Goal: Complete application form

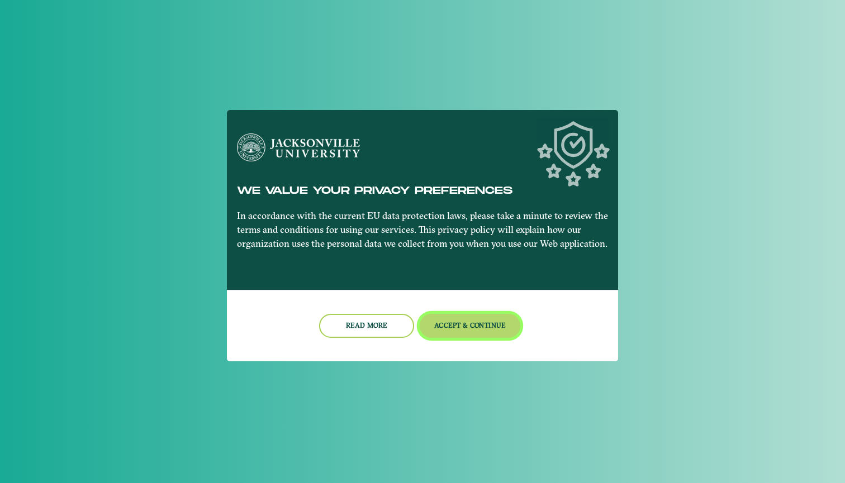
click at [446, 328] on button "Accept & Continue" at bounding box center [470, 326] width 101 height 24
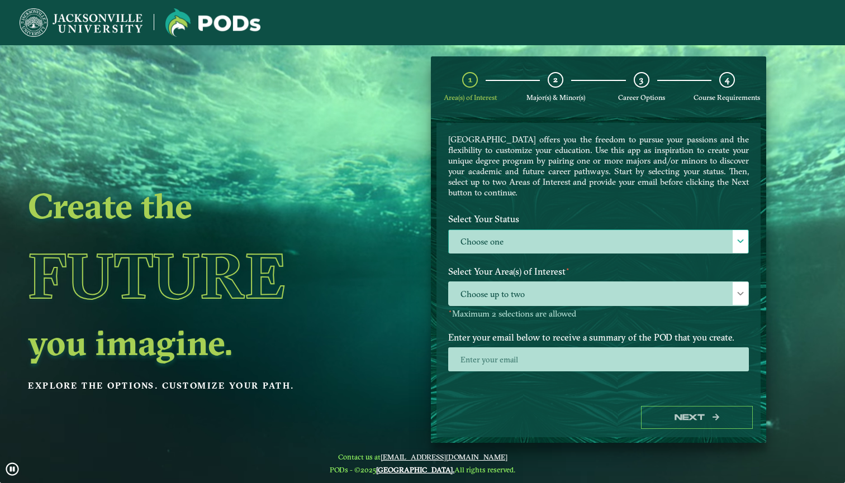
scroll to position [30, 0]
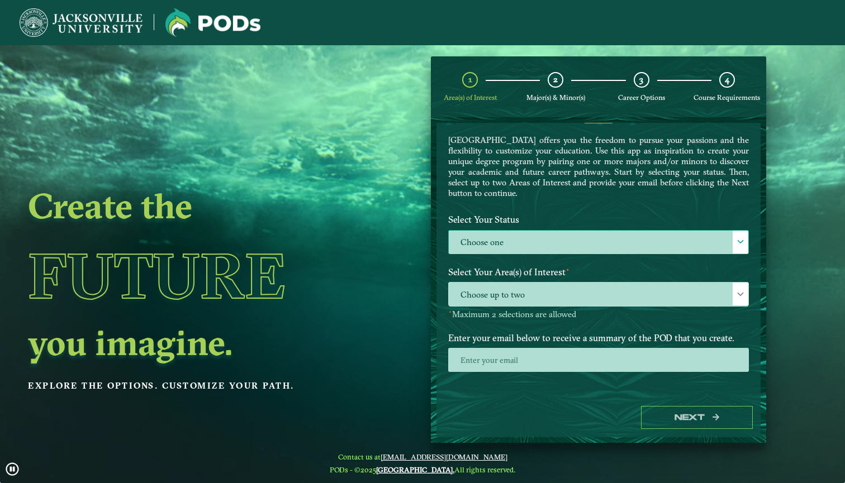
click at [499, 241] on label "Choose one" at bounding box center [599, 243] width 300 height 24
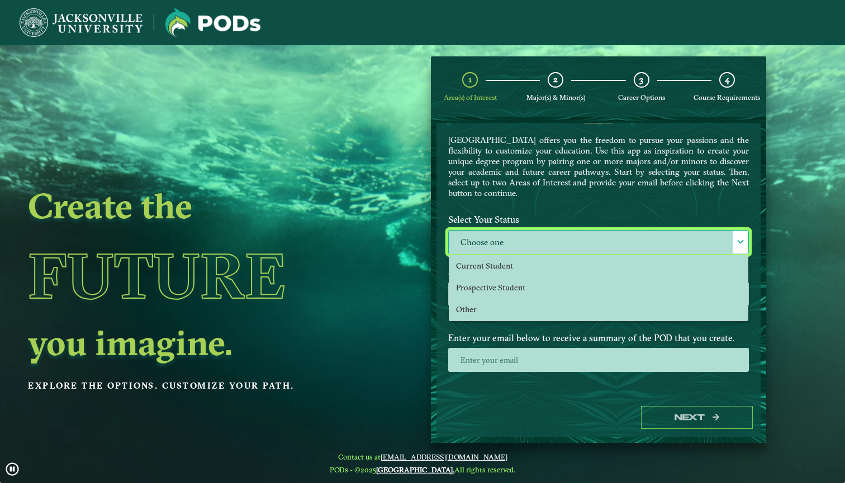
scroll to position [7, 50]
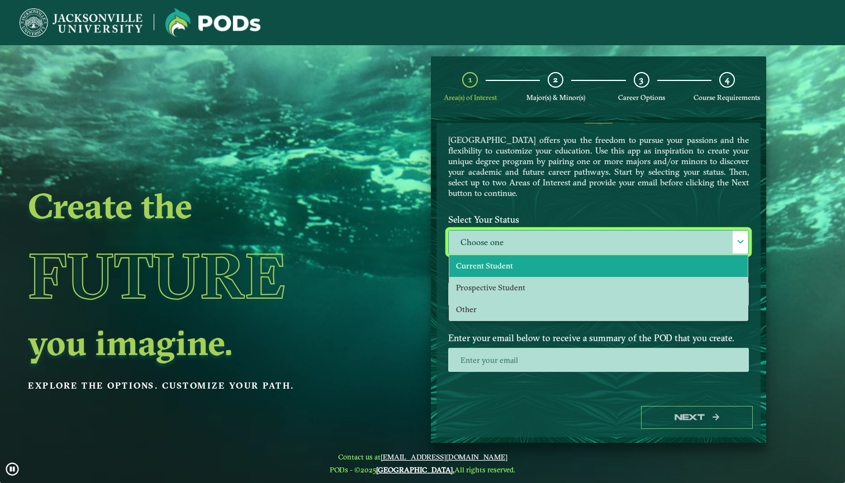
click at [496, 265] on span "Current Student" at bounding box center [484, 266] width 57 height 10
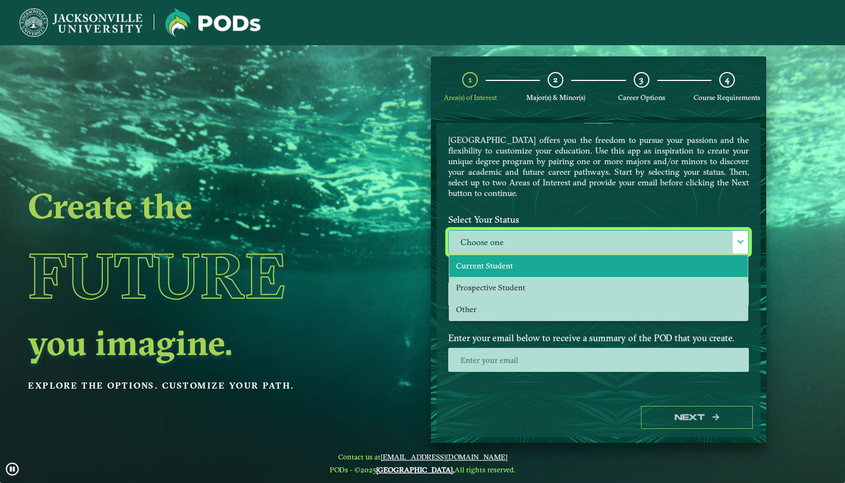
select select "[object Object]"
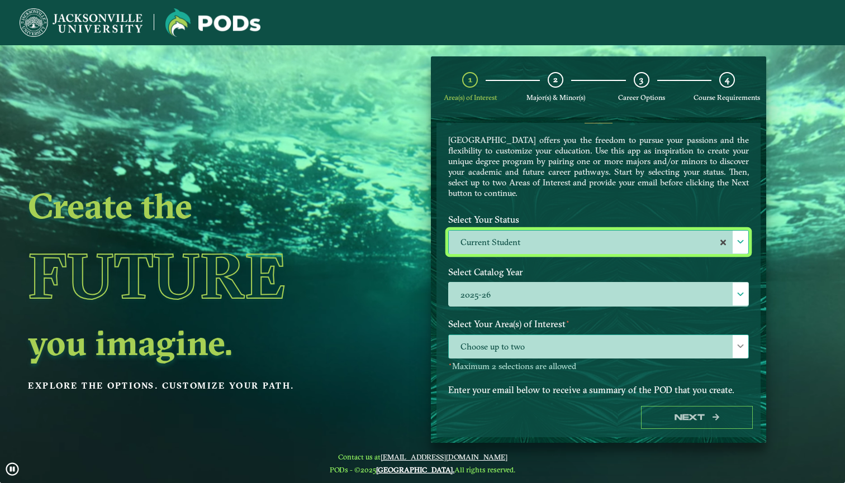
click at [523, 344] on span "Choose up to two" at bounding box center [599, 347] width 300 height 24
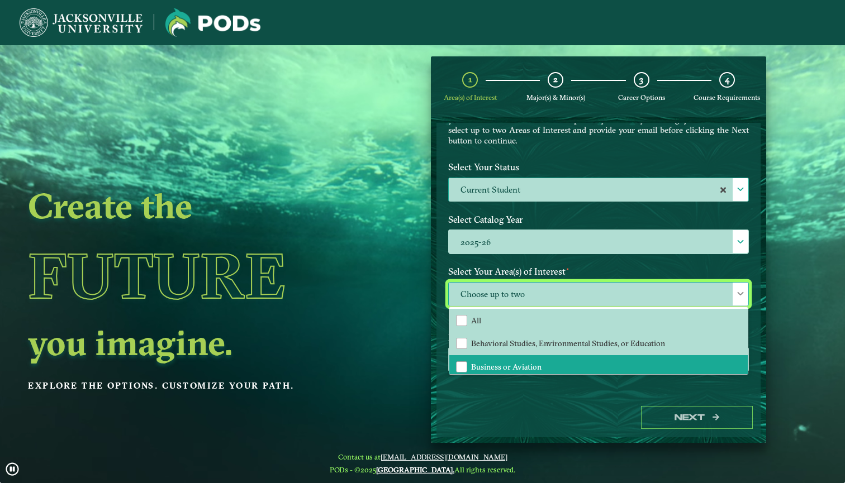
scroll to position [82, 0]
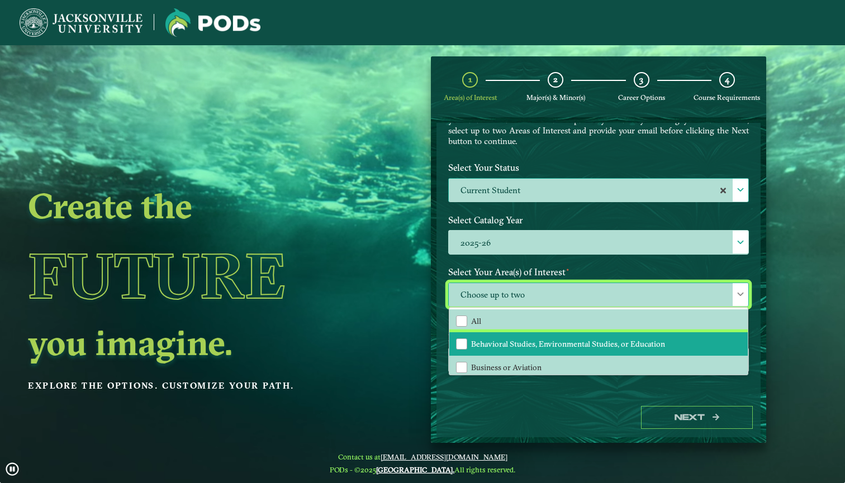
click at [517, 344] on span "Behavioral Studies, Environmental Studies, or Education" at bounding box center [568, 344] width 194 height 10
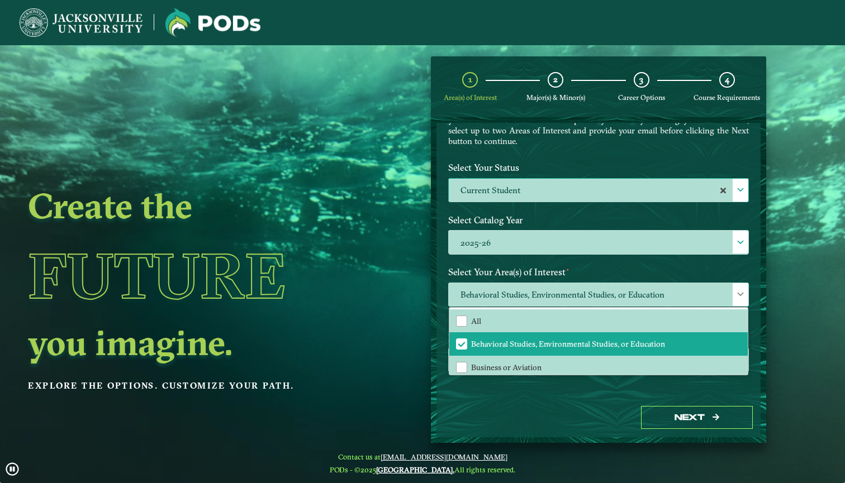
click at [522, 397] on div "Welcome to the POD s app [GEOGRAPHIC_DATA] offers you the freedom to pursue you…" at bounding box center [599, 261] width 324 height 276
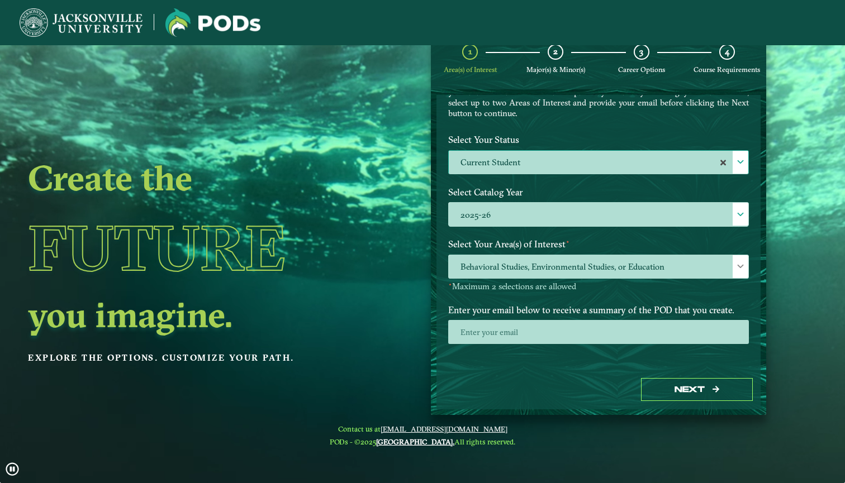
scroll to position [33, 0]
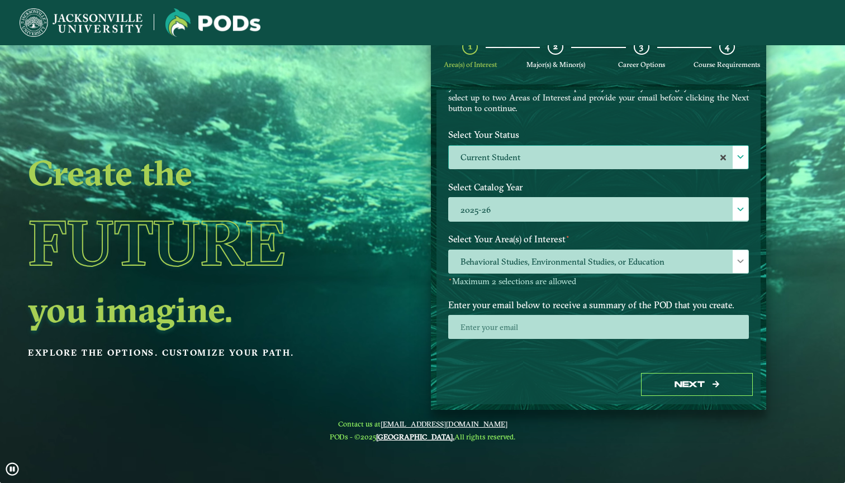
click at [651, 396] on div "Next" at bounding box center [599, 385] width 324 height 39
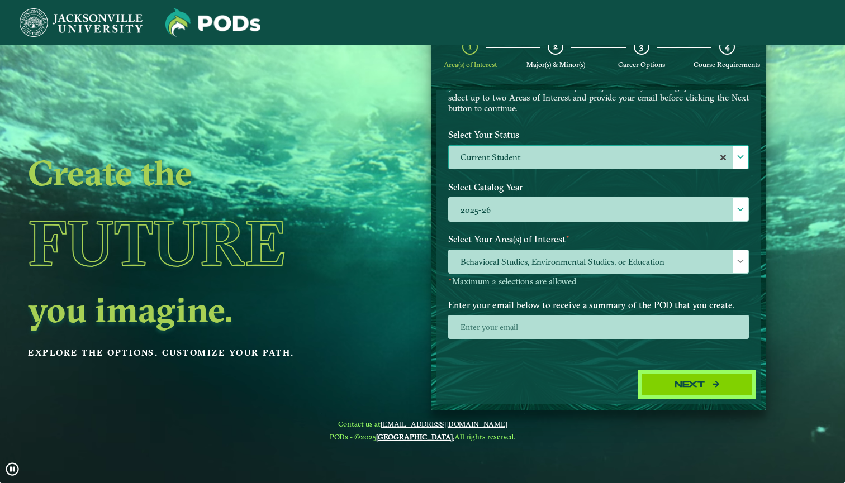
click at [651, 389] on button "Next" at bounding box center [697, 384] width 112 height 23
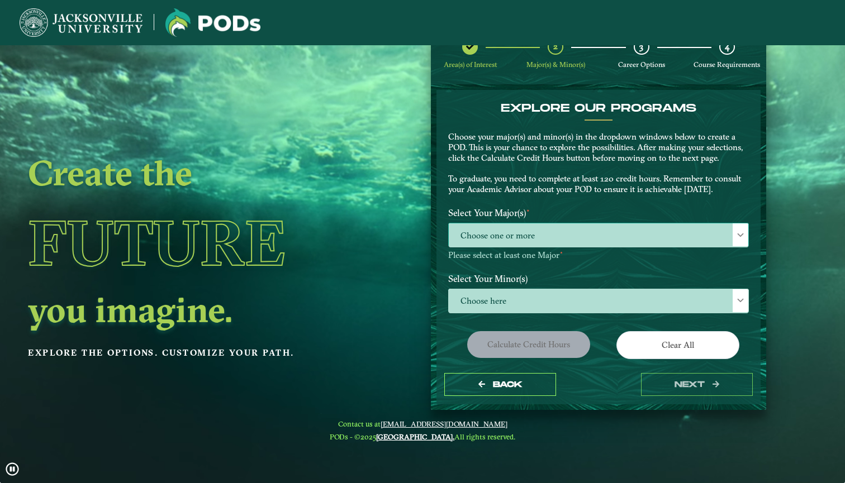
click at [544, 235] on span "Choose one or more" at bounding box center [599, 236] width 300 height 24
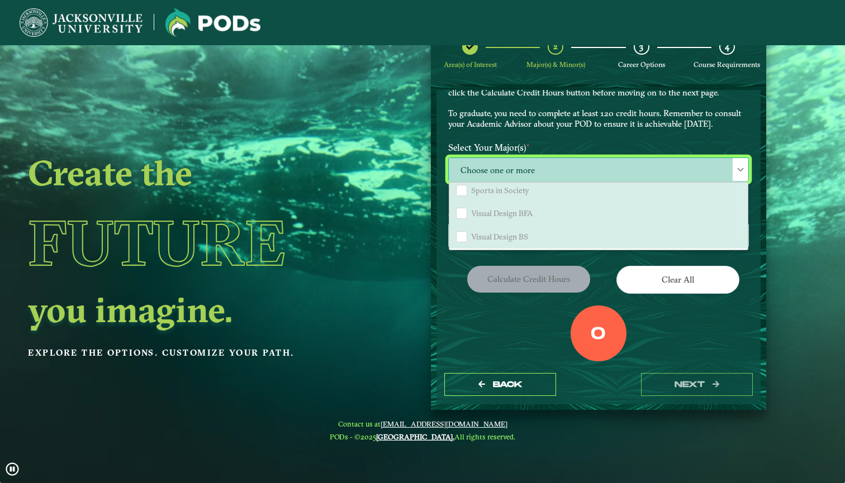
scroll to position [68, 0]
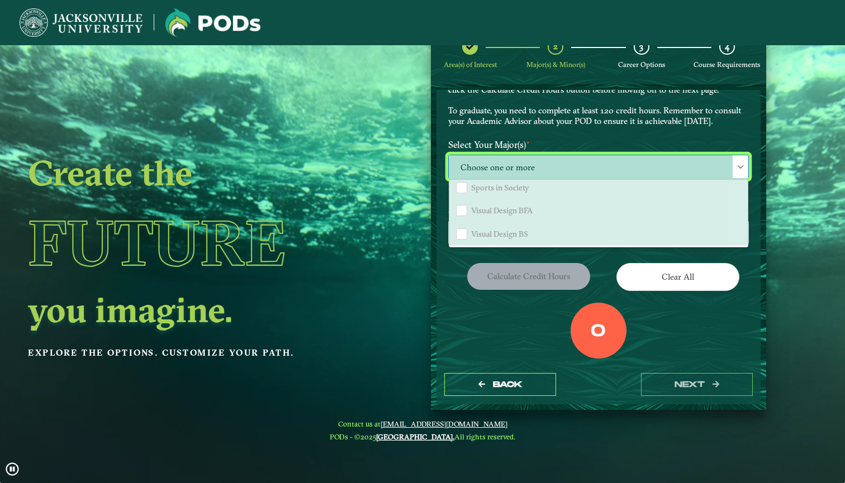
click at [459, 269] on div "Calculate credit hours" at bounding box center [519, 278] width 159 height 31
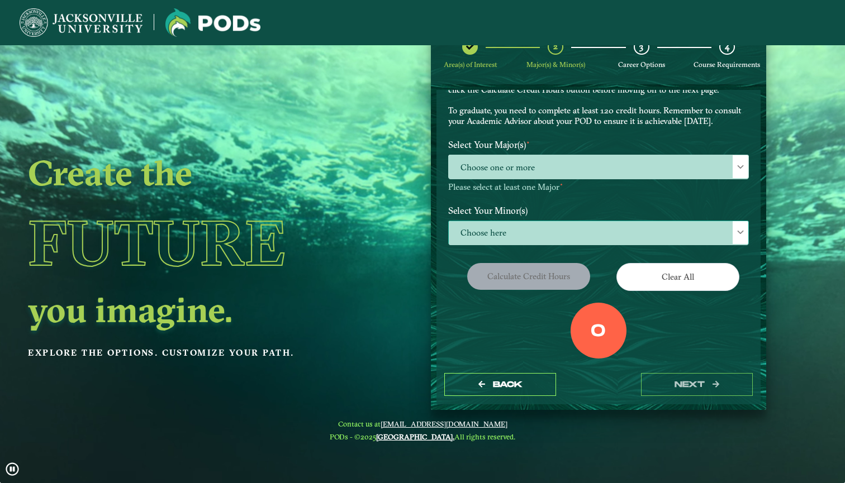
click at [477, 233] on span "Choose here" at bounding box center [599, 233] width 300 height 24
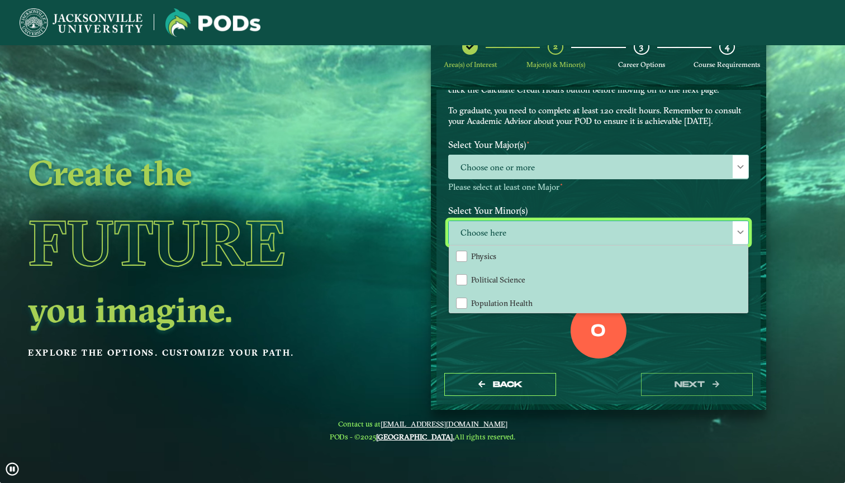
scroll to position [943, 0]
